Goal: Task Accomplishment & Management: Complete application form

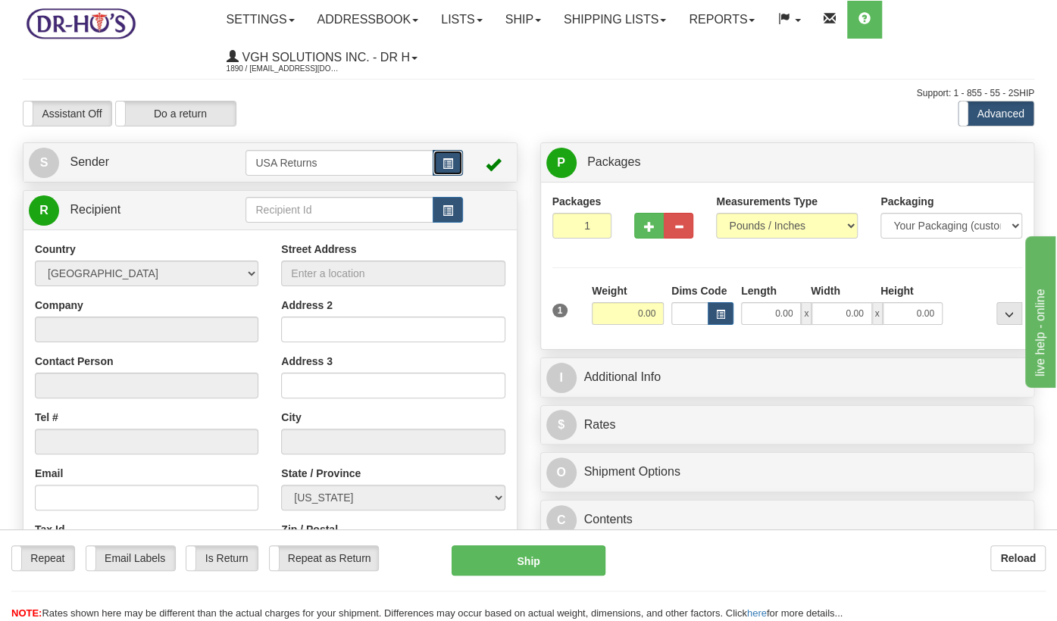
click at [439, 164] on button "button" at bounding box center [448, 163] width 30 height 26
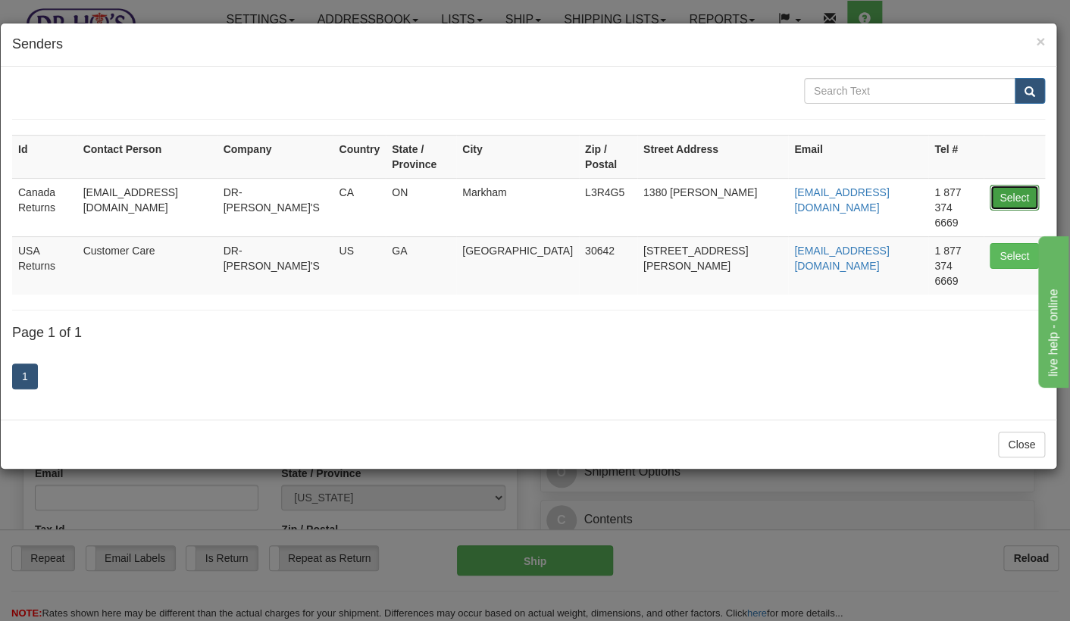
click at [1015, 185] on button "Select" at bounding box center [1014, 198] width 49 height 26
type input "Canada Returns"
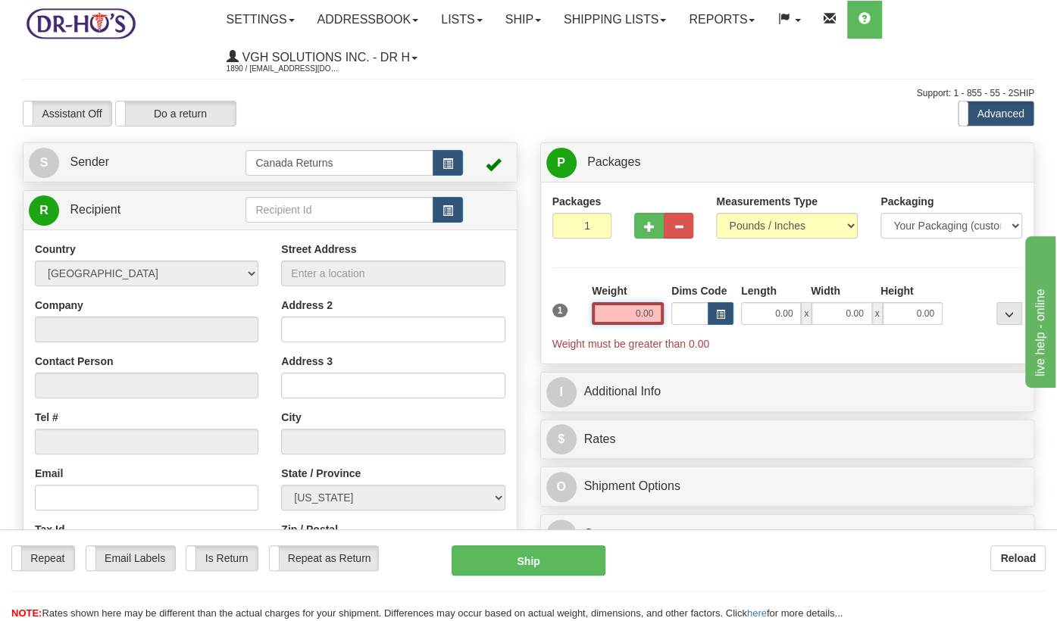
click at [643, 317] on input "0.00" at bounding box center [628, 313] width 72 height 23
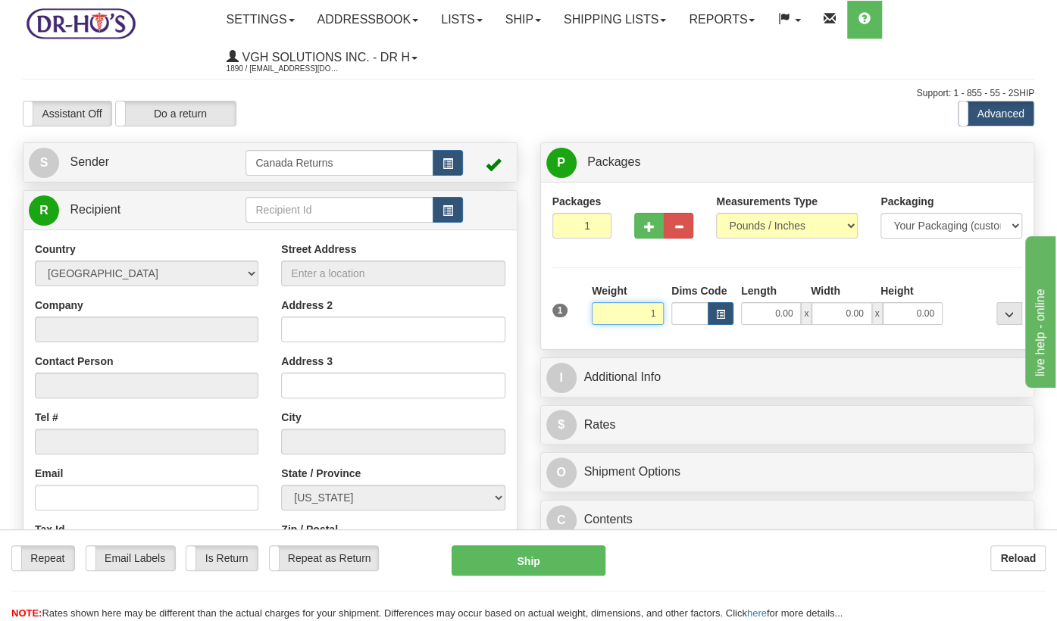
type input "1.00"
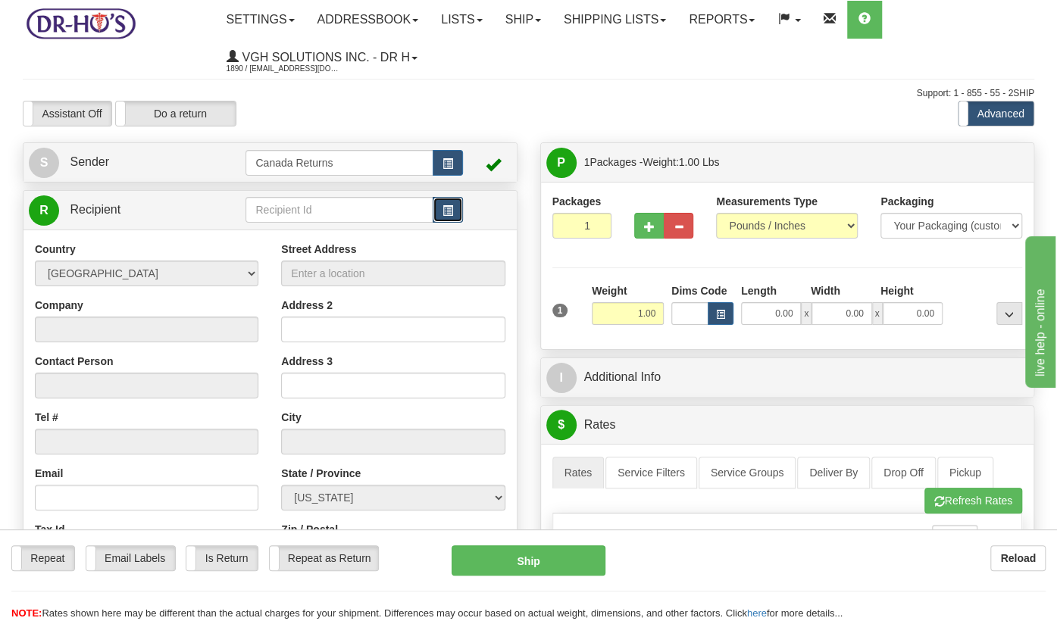
click at [448, 214] on span "button" at bounding box center [447, 211] width 11 height 10
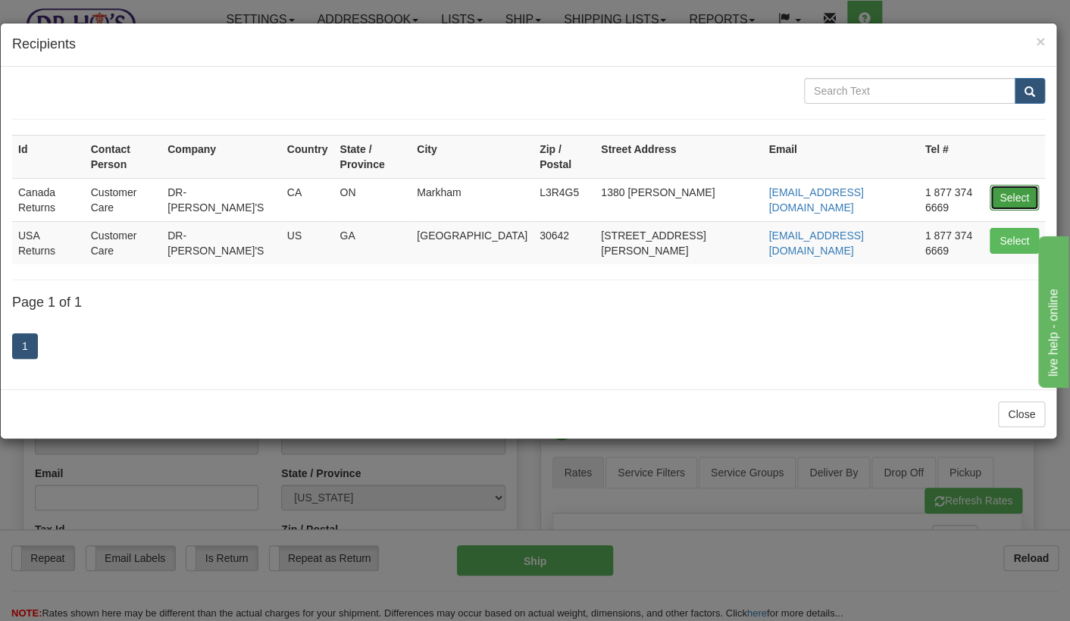
click at [1002, 185] on button "Select" at bounding box center [1014, 198] width 49 height 26
type input "Canada Returns"
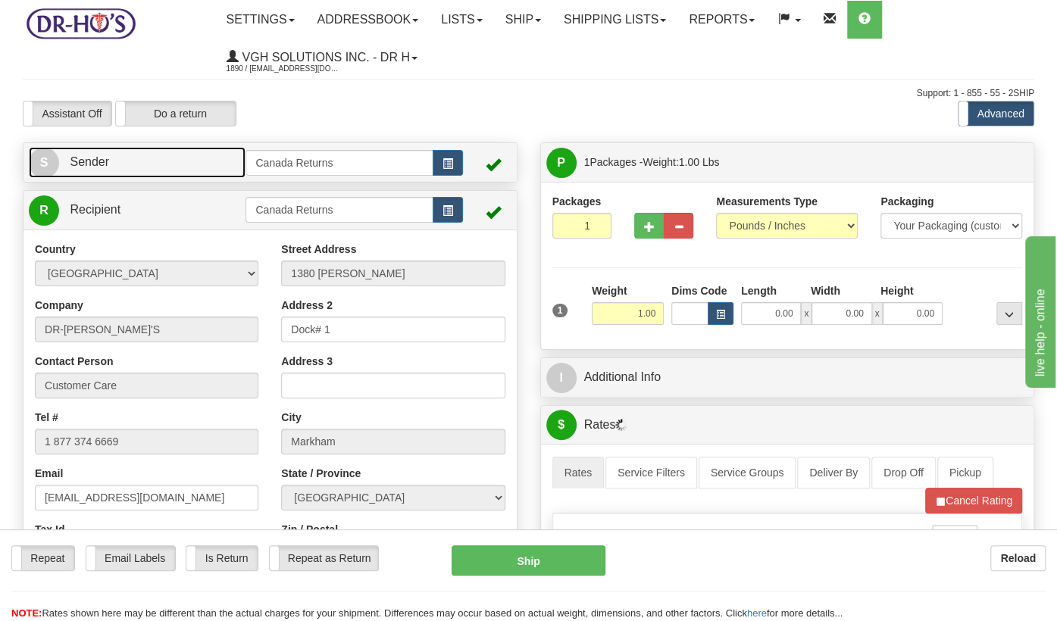
click at [193, 170] on link "S Sender" at bounding box center [137, 162] width 217 height 31
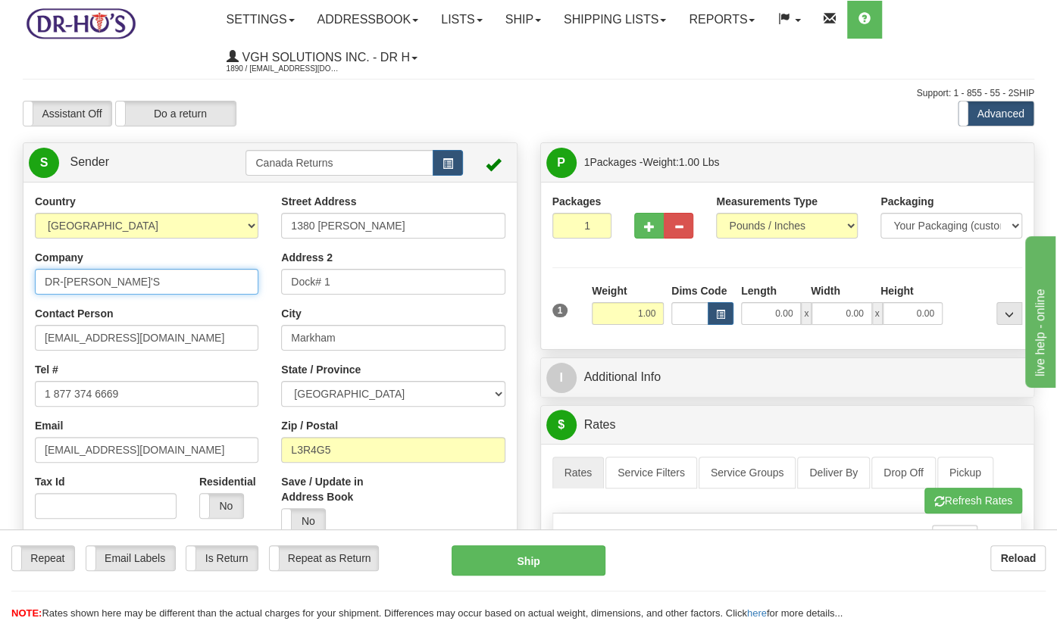
drag, startPoint x: 109, startPoint y: 286, endPoint x: -12, endPoint y: 268, distance: 122.6
click at [0, 268] on html "Training Course Close Toggle navigation Settings Shipping Preferences New Sende…" at bounding box center [528, 310] width 1057 height 621
paste input "[PERSON_NAME]"
type input "[PERSON_NAME]"
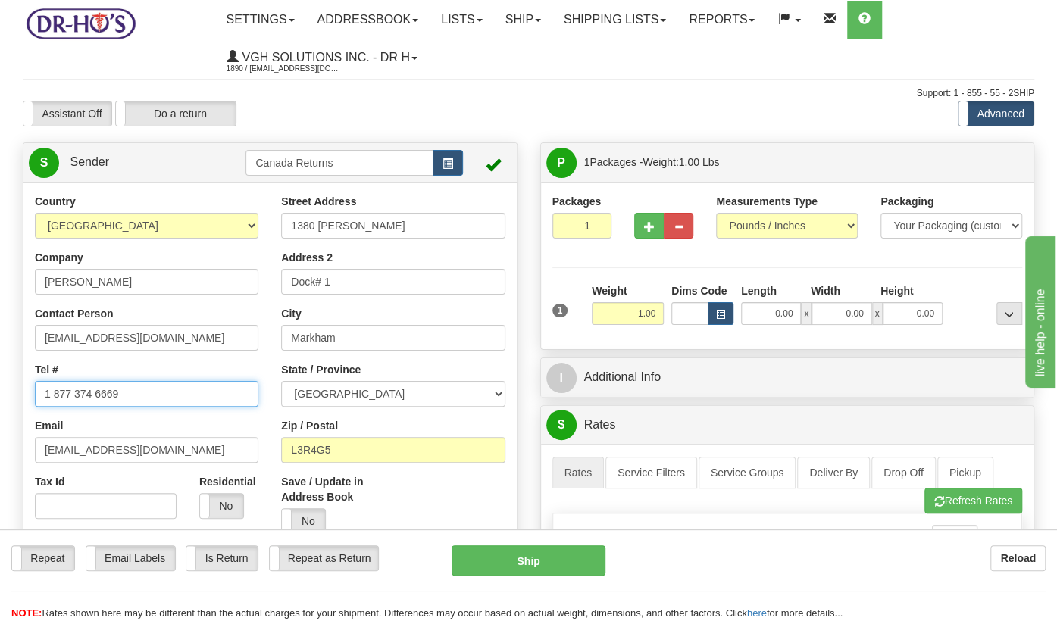
drag, startPoint x: 132, startPoint y: 392, endPoint x: 8, endPoint y: 389, distance: 123.5
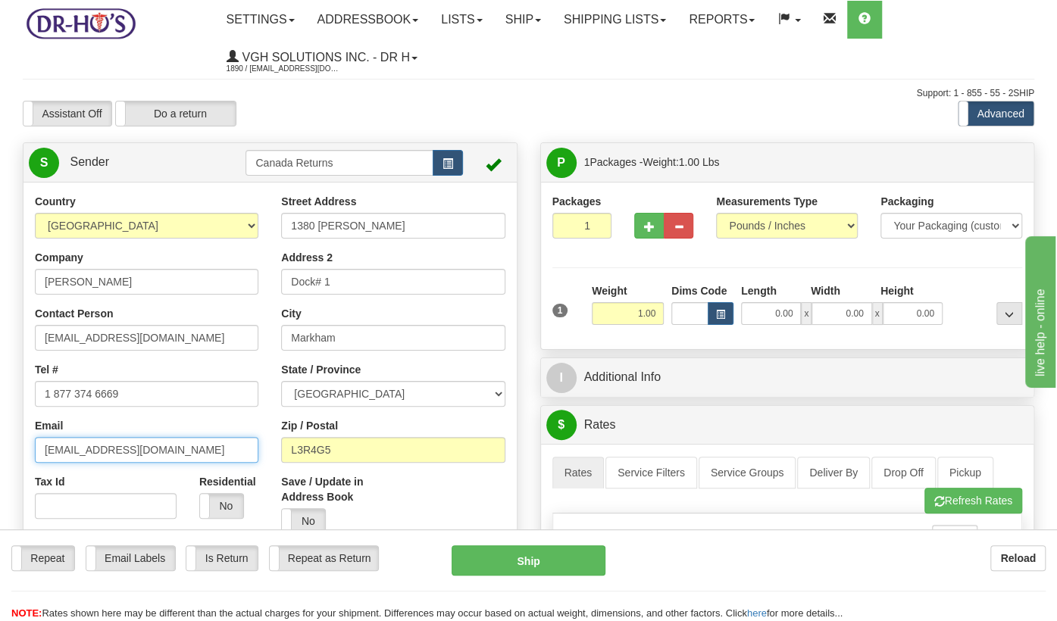
click at [55, 449] on input "[EMAIL_ADDRESS][DOMAIN_NAME]" at bounding box center [147, 450] width 224 height 26
drag, startPoint x: 153, startPoint y: 450, endPoint x: 14, endPoint y: 439, distance: 139.1
click at [23, 439] on div "Country [GEOGRAPHIC_DATA] [GEOGRAPHIC_DATA] [GEOGRAPHIC_DATA] [GEOGRAPHIC_DATA]…" at bounding box center [269, 404] width 493 height 420
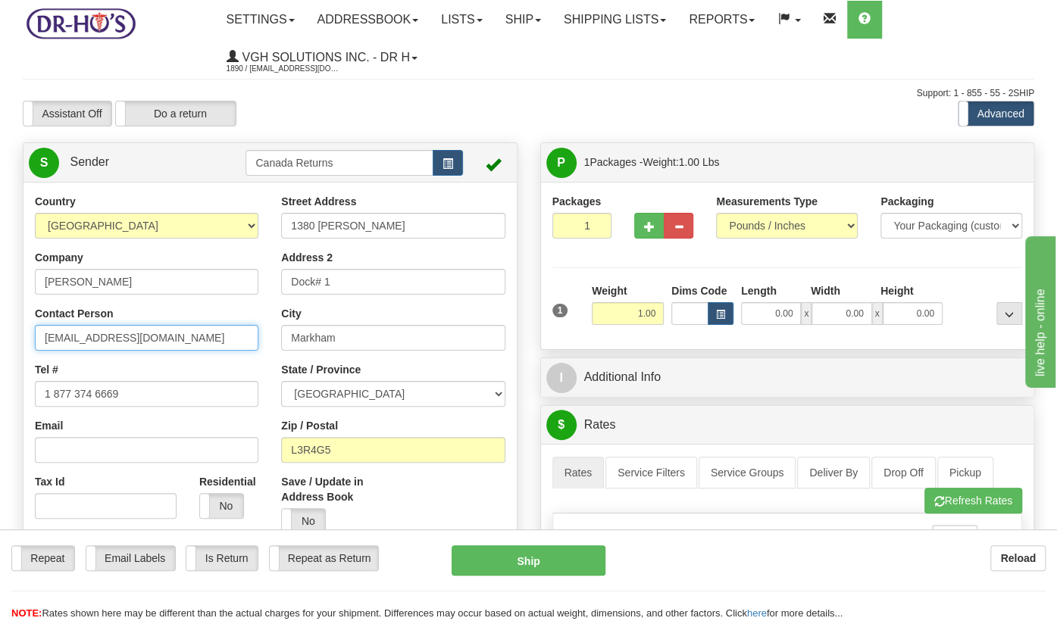
drag, startPoint x: 140, startPoint y: 336, endPoint x: -30, endPoint y: 335, distance: 169.7
click at [0, 335] on html "Training Course Close Toggle navigation Settings Shipping Preferences New Sende…" at bounding box center [528, 310] width 1057 height 621
paste input "[PERSON_NAME]"
type input "[PERSON_NAME]"
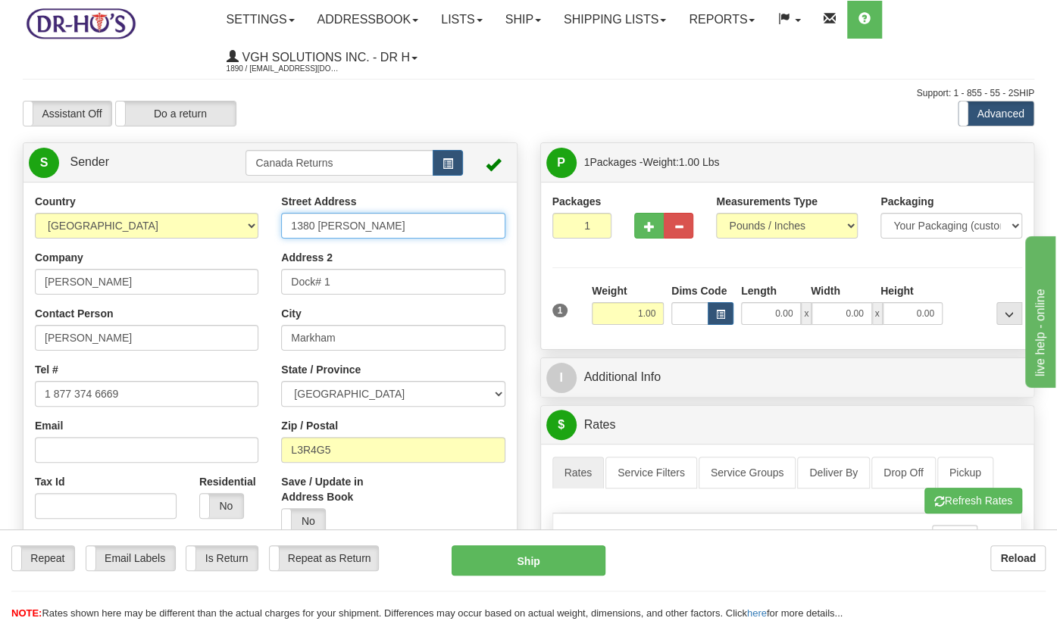
drag, startPoint x: 388, startPoint y: 225, endPoint x: 247, endPoint y: 219, distance: 141.1
click at [247, 219] on div "Country [GEOGRAPHIC_DATA] [GEOGRAPHIC_DATA] [GEOGRAPHIC_DATA] [GEOGRAPHIC_DATA]…" at bounding box center [269, 404] width 493 height 420
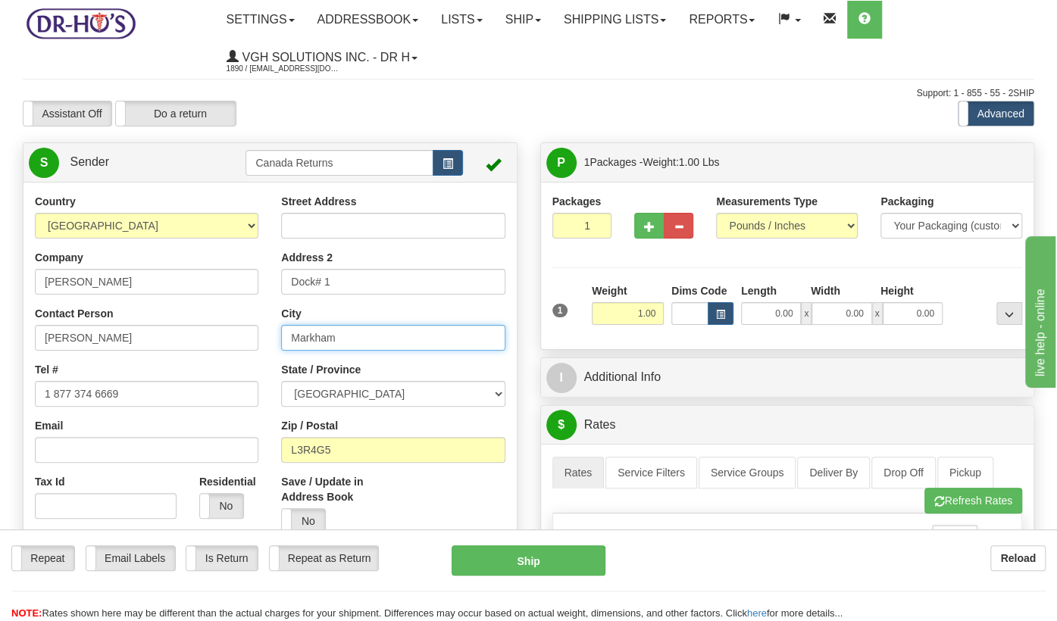
drag, startPoint x: 341, startPoint y: 339, endPoint x: 273, endPoint y: 308, distance: 74.6
click at [243, 335] on div "Country [GEOGRAPHIC_DATA] [GEOGRAPHIC_DATA] [GEOGRAPHIC_DATA] [GEOGRAPHIC_DATA]…" at bounding box center [269, 404] width 493 height 420
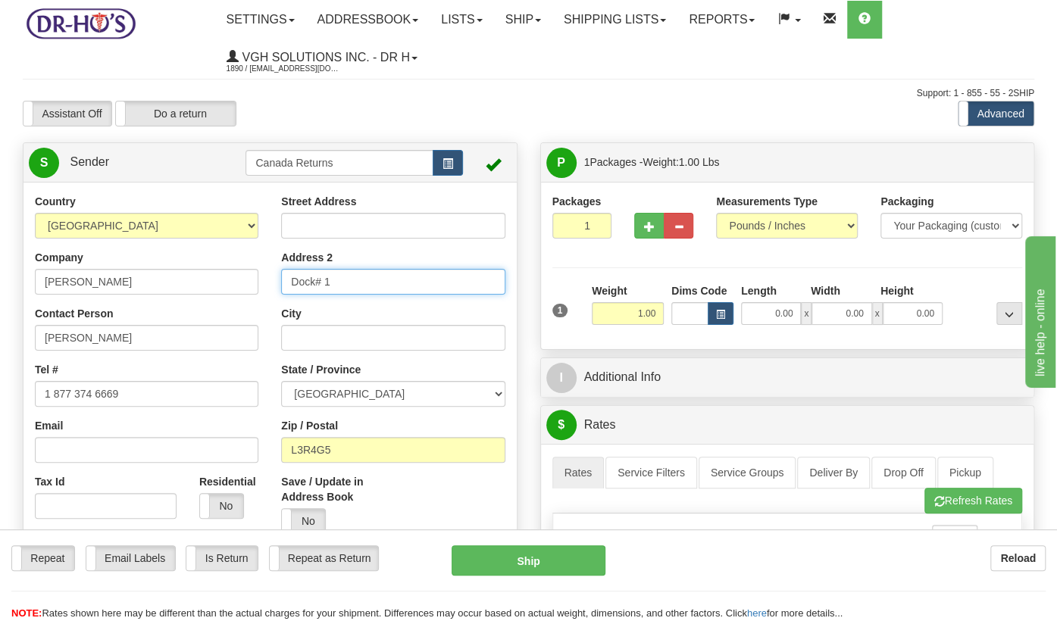
drag, startPoint x: 346, startPoint y: 280, endPoint x: 249, endPoint y: 280, distance: 97.7
click at [246, 274] on div "Country [GEOGRAPHIC_DATA] [GEOGRAPHIC_DATA] [GEOGRAPHIC_DATA] [GEOGRAPHIC_DATA]…" at bounding box center [269, 404] width 493 height 420
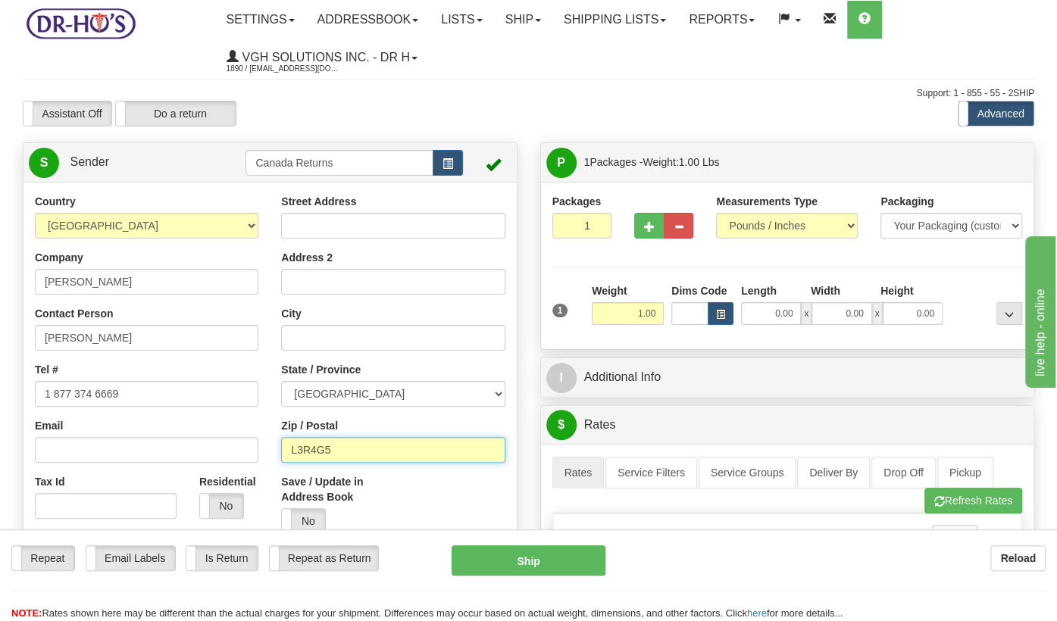
drag, startPoint x: 361, startPoint y: 455, endPoint x: 276, endPoint y: 451, distance: 85.7
click at [276, 451] on div "Street Address Address 2 City State / Province [GEOGRAPHIC_DATA] [GEOGRAPHIC_DA…" at bounding box center [393, 370] width 246 height 352
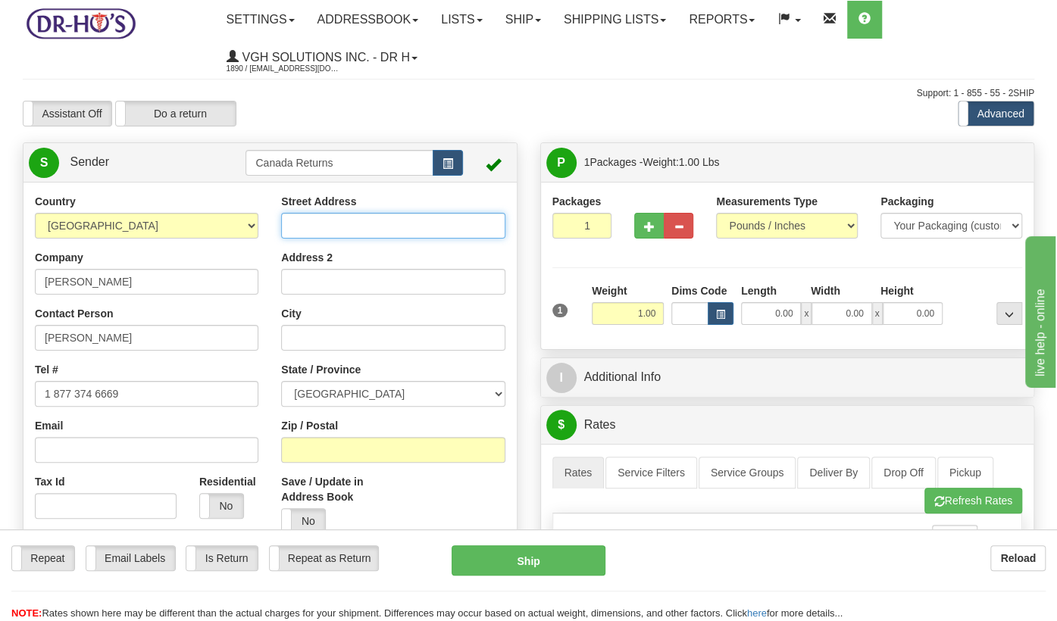
click at [308, 227] on input "Street Address" at bounding box center [393, 226] width 224 height 26
paste input "[STREET_ADDRESS]"
type input "[STREET_ADDRESS]"
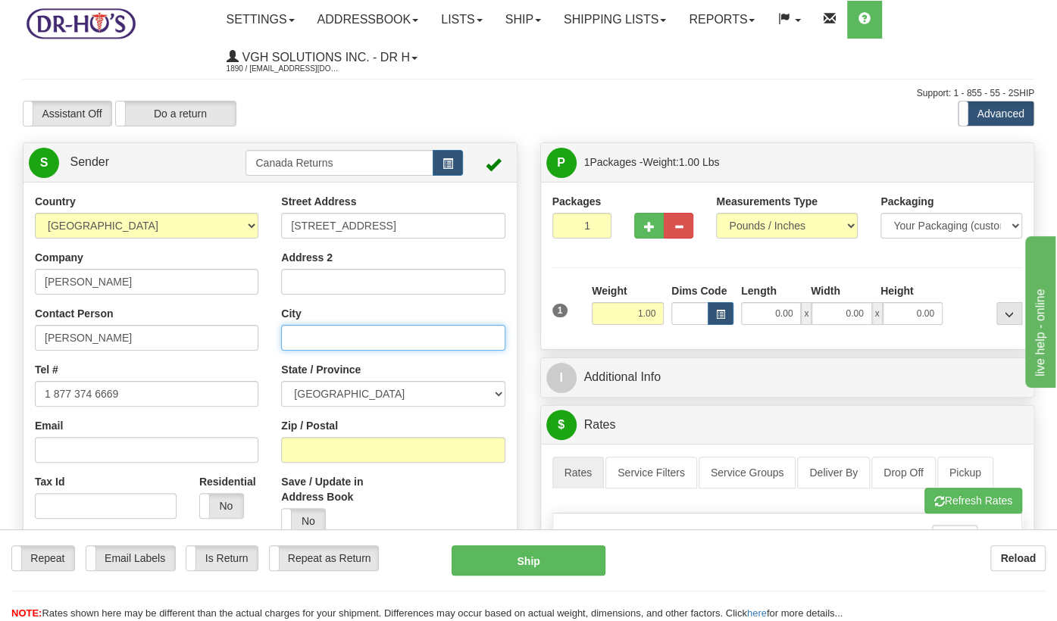
click at [313, 339] on input "City" at bounding box center [393, 338] width 224 height 26
paste input "Etobicoke"
type input "Etobicoke"
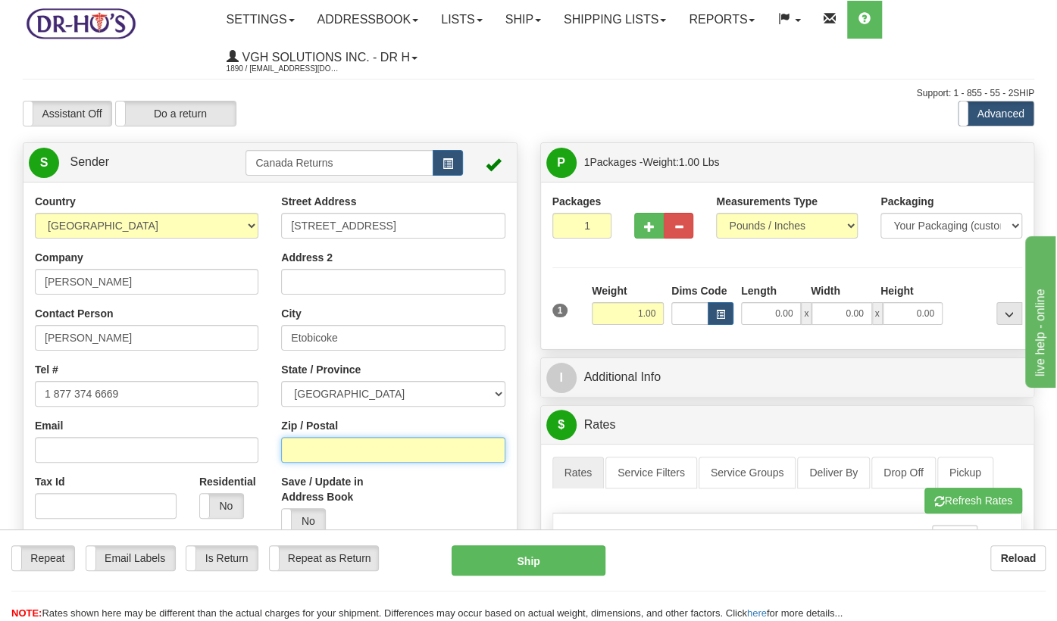
click at [351, 456] on input "Zip / Postal" at bounding box center [393, 450] width 224 height 26
paste input "M9A2J8"
type input "M9A2J8"
click at [227, 558] on label "Is Return" at bounding box center [221, 558] width 70 height 24
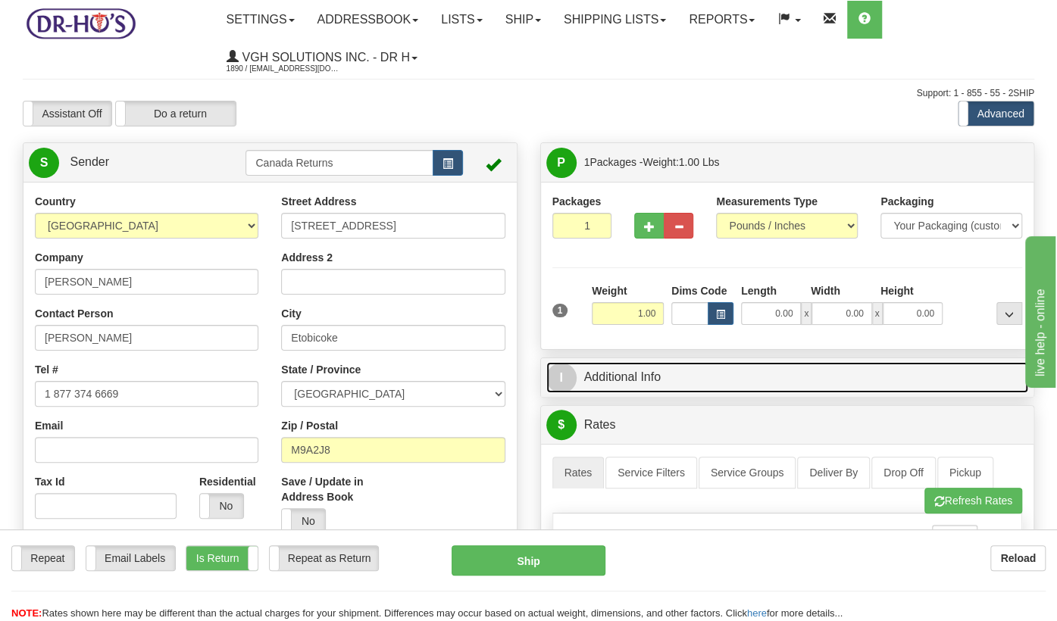
click at [655, 379] on link "I Additional Info" at bounding box center [787, 377] width 483 height 31
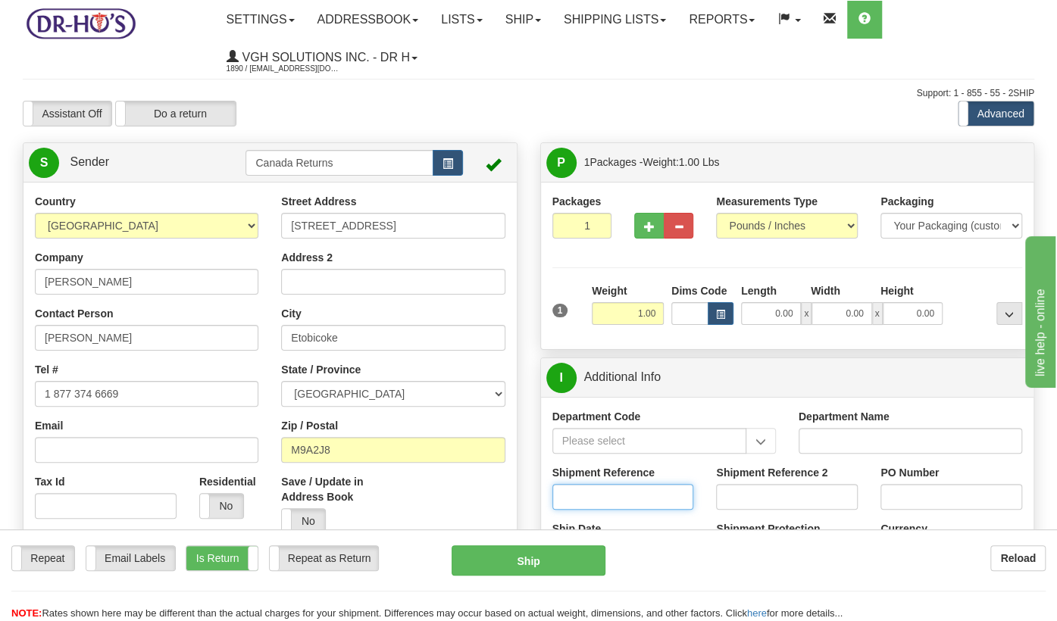
click at [615, 492] on input "Shipment Reference" at bounding box center [623, 497] width 142 height 26
paste input "1153113"
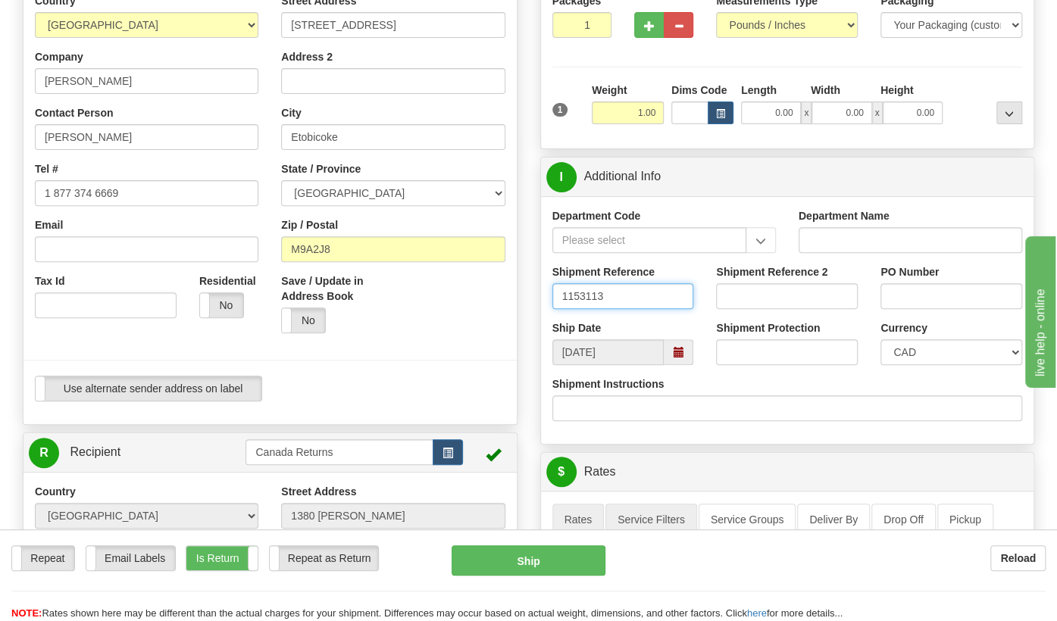
scroll to position [252, 0]
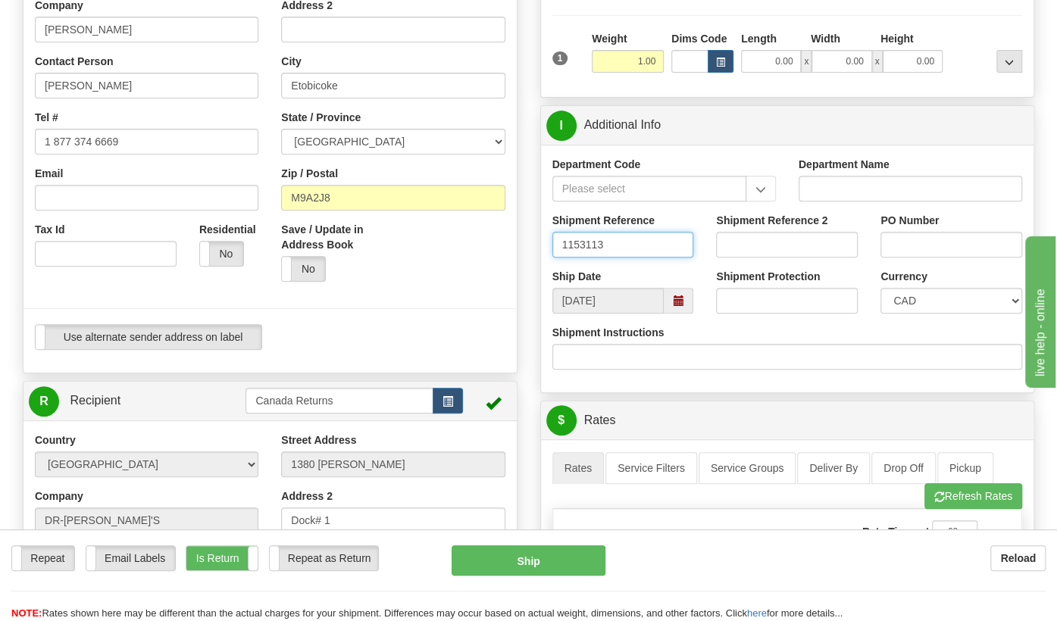
click at [674, 302] on span at bounding box center [678, 300] width 11 height 11
type input "1153113"
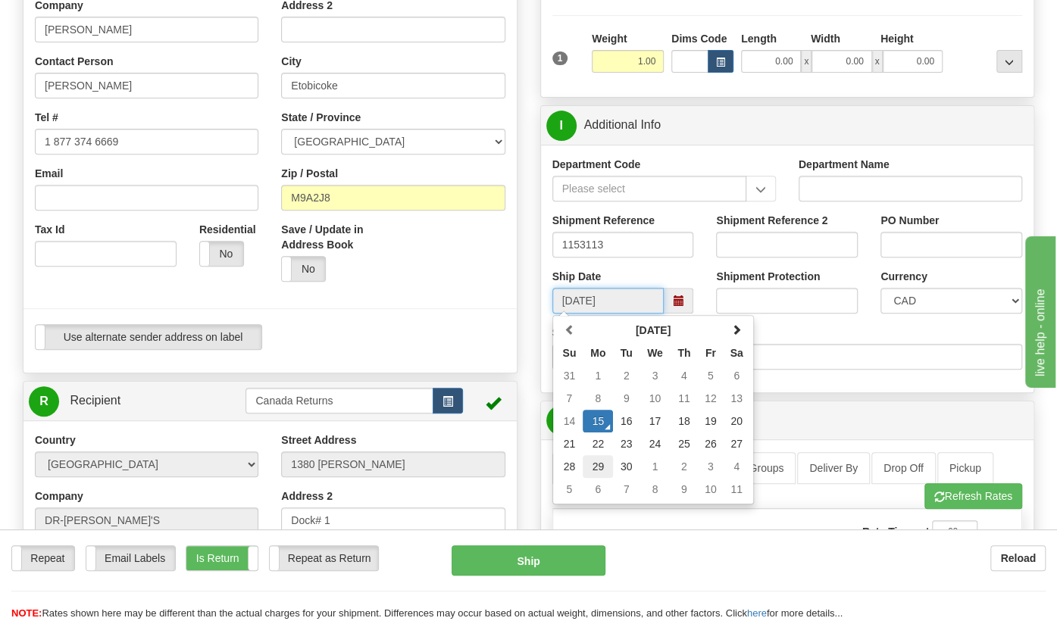
click at [595, 463] on td "29" at bounding box center [598, 466] width 30 height 23
type input "[DATE]"
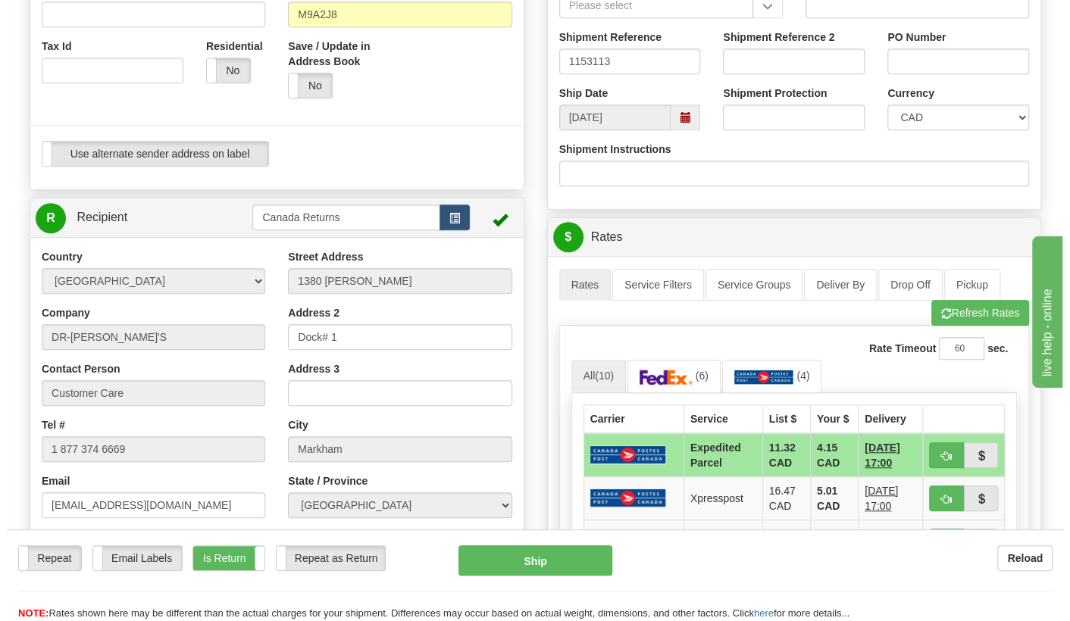
scroll to position [505, 0]
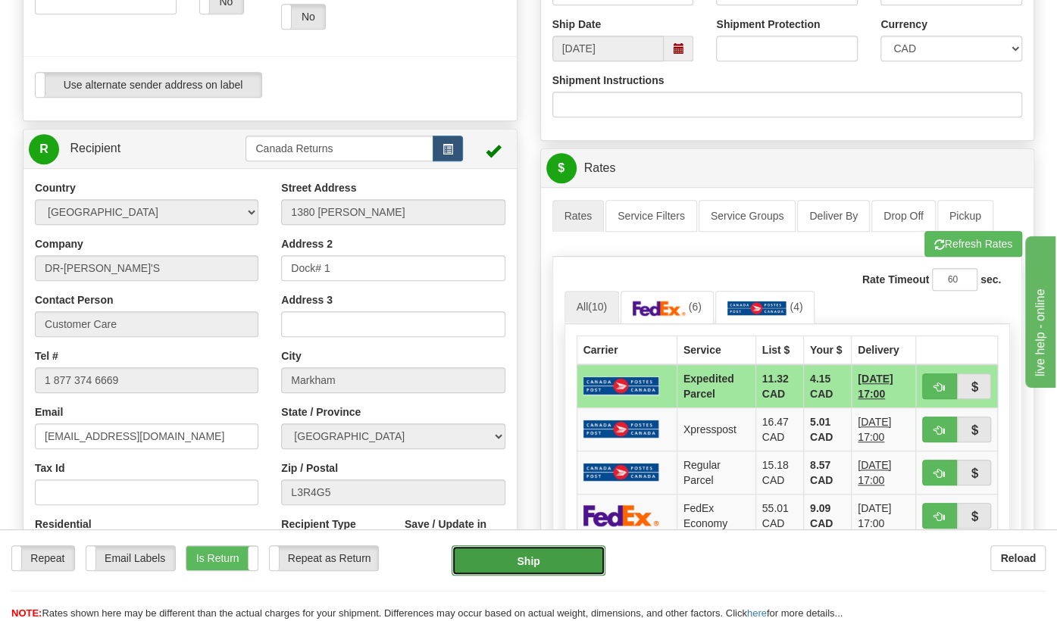
click at [535, 568] on button "Ship" at bounding box center [529, 561] width 154 height 30
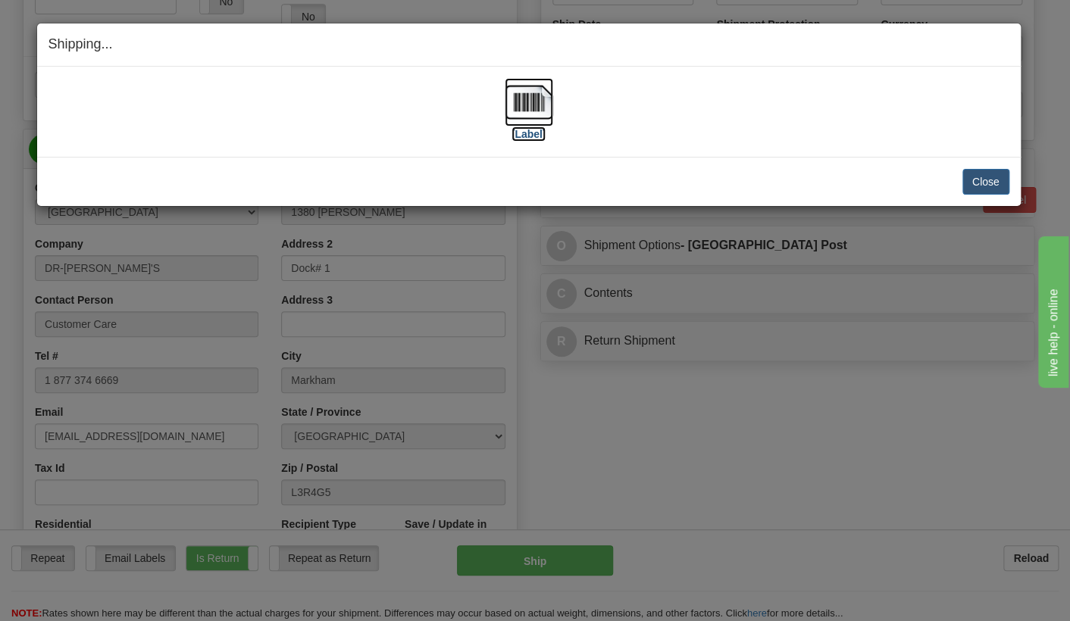
click at [521, 95] on img at bounding box center [529, 102] width 48 height 48
click at [523, 102] on img at bounding box center [529, 102] width 48 height 48
